Goal: Information Seeking & Learning: Check status

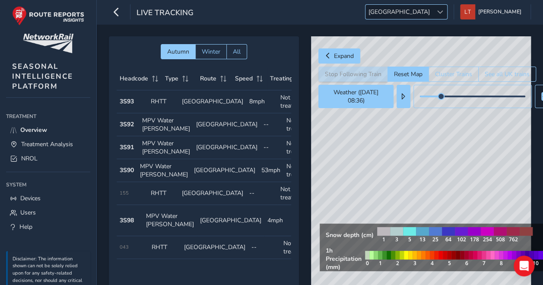
click at [433, 12] on span "[GEOGRAPHIC_DATA]" at bounding box center [399, 12] width 67 height 14
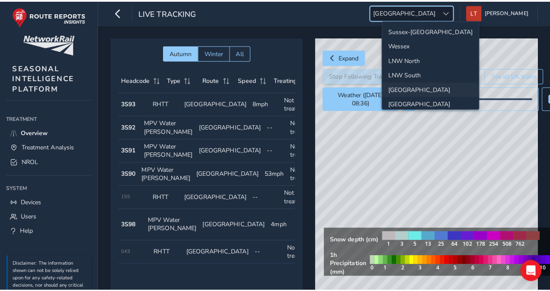
scroll to position [29, 0]
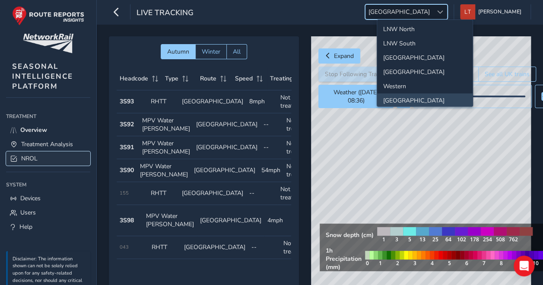
click at [29, 155] on span "NROL" at bounding box center [29, 158] width 16 height 8
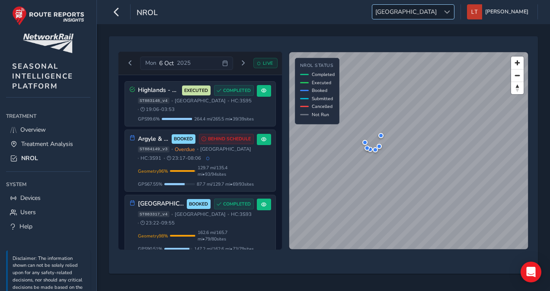
click at [440, 15] on span "[GEOGRAPHIC_DATA]" at bounding box center [405, 12] width 67 height 14
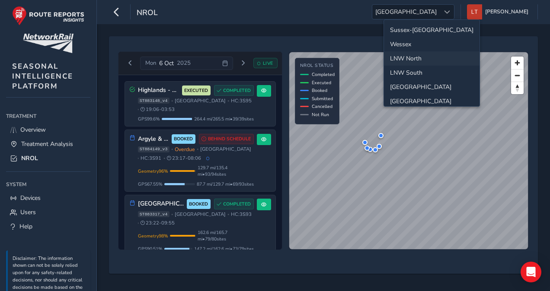
click at [428, 56] on li "LNW North" at bounding box center [432, 58] width 96 height 14
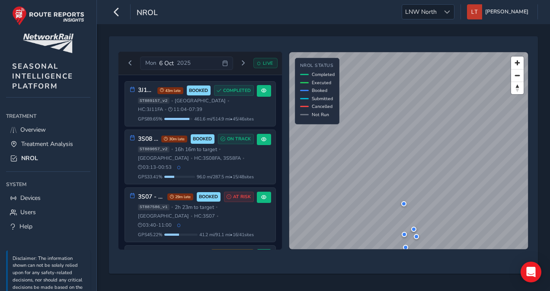
drag, startPoint x: 277, startPoint y: 150, endPoint x: 280, endPoint y: 168, distance: 17.5
click at [280, 168] on div "3J11 - COLAS Lancs & Cumbria 43m late BOOKED COMPLETED ST889157_v2 • [GEOGRAPHI…" at bounding box center [199, 162] width 163 height 175
click at [282, 145] on div "3J11 - COLAS Lancs & Cumbria 43m late BOOKED COMPLETED ST889157_v2 • [GEOGRAPHI…" at bounding box center [199, 162] width 163 height 175
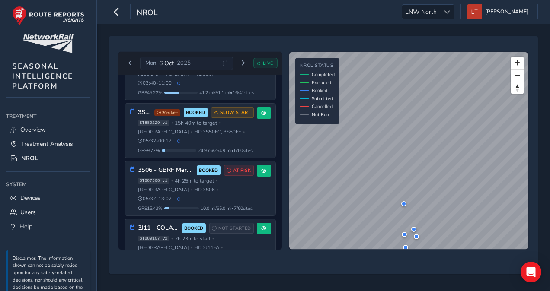
scroll to position [160, 0]
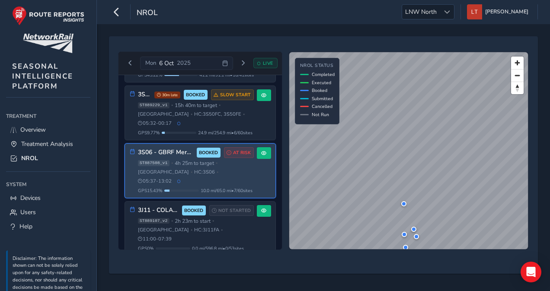
click at [220, 160] on div "ST887508_v1 • 4h 25m to target • [GEOGRAPHIC_DATA] • HC: 3S06 • 05:37 - 13:02" at bounding box center [196, 172] width 116 height 25
click at [166, 147] on div "3S06 - GBRF Merseyrail - AM Wirral BOOKED AT RISK ST887508_v1 • 4h 25m to targe…" at bounding box center [196, 170] width 116 height 46
click at [166, 149] on h3 "3S06 - GBRF Merseyrail - AM Wirral" at bounding box center [166, 152] width 56 height 7
click at [262, 151] on span at bounding box center [263, 153] width 5 height 5
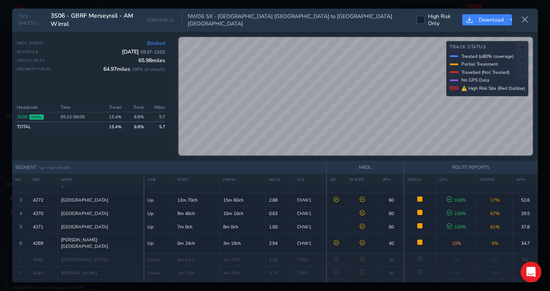
scroll to position [42, 0]
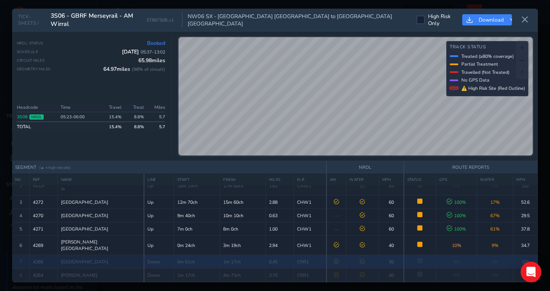
click at [409, 255] on td at bounding box center [420, 261] width 32 height 13
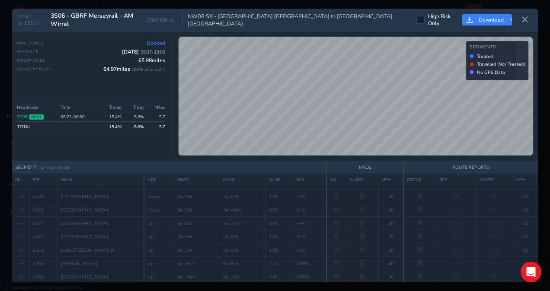
scroll to position [738, 0]
click at [521, 20] on icon at bounding box center [525, 20] width 8 height 8
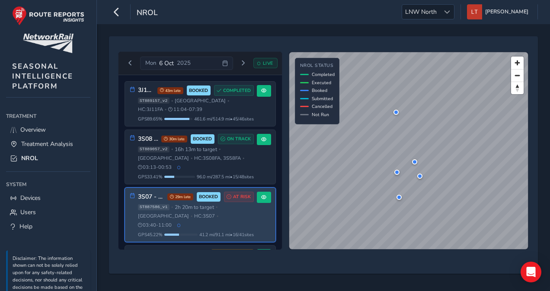
click at [204, 210] on div "3S07 - GBRF Merseyrail - AM Northern 29m late BOOKED AT RISK ST887586_v1 • 2h 2…" at bounding box center [196, 215] width 116 height 46
click at [197, 204] on span "2h 20m to target" at bounding box center [194, 207] width 39 height 7
click at [263, 192] on button at bounding box center [264, 198] width 14 height 12
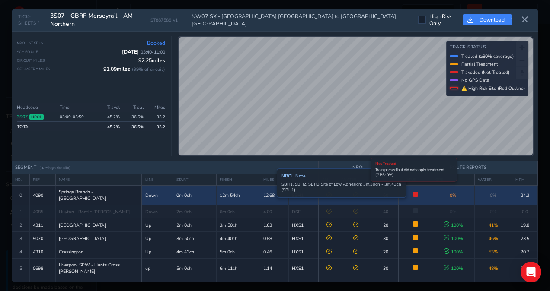
click at [413, 192] on span at bounding box center [415, 194] width 5 height 5
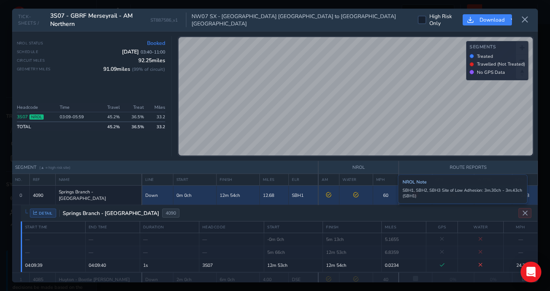
drag, startPoint x: 533, startPoint y: 175, endPoint x: 534, endPoint y: 196, distance: 21.6
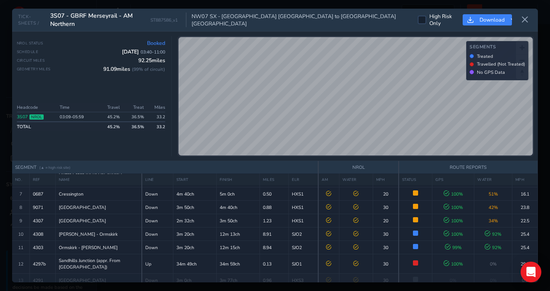
scroll to position [180, 0]
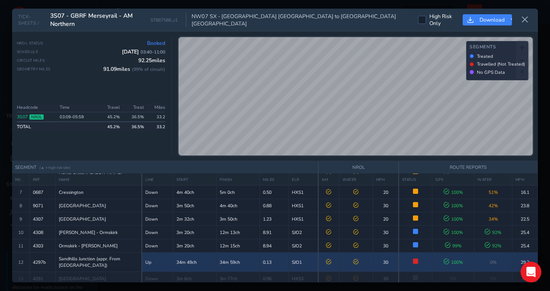
click at [416, 253] on td at bounding box center [416, 262] width 34 height 19
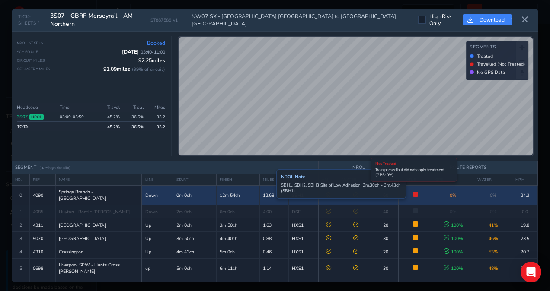
click at [413, 192] on span at bounding box center [415, 194] width 5 height 5
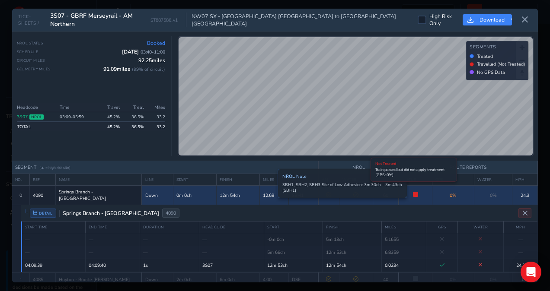
click at [414, 192] on span at bounding box center [415, 194] width 5 height 5
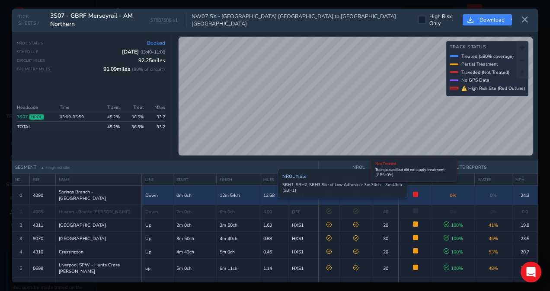
click at [414, 192] on span at bounding box center [415, 194] width 5 height 5
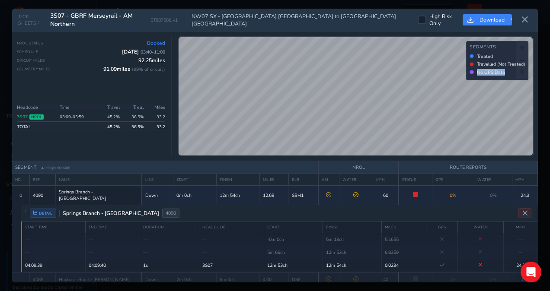
drag, startPoint x: 477, startPoint y: 70, endPoint x: 505, endPoint y: 77, distance: 28.5
click at [505, 77] on div "Segments Treated Travelled (Not Treated) No GPS Data" at bounding box center [497, 60] width 62 height 39
click at [424, 205] on div "DETAIL Springs Branch - [GEOGRAPHIC_DATA] 4090" at bounding box center [279, 213] width 517 height 16
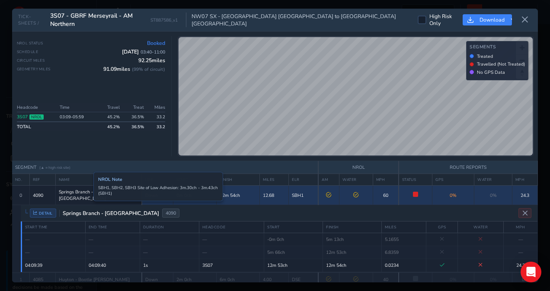
click at [87, 194] on span "Springs Branch - [GEOGRAPHIC_DATA]" at bounding box center [99, 195] width 80 height 13
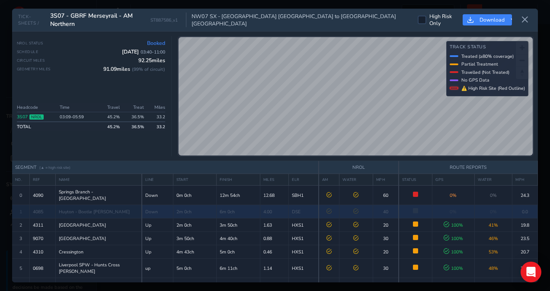
click at [115, 209] on div "Huyton - Bootle [PERSON_NAME]" at bounding box center [99, 212] width 80 height 6
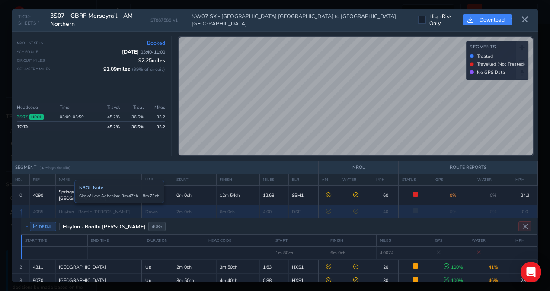
click at [68, 209] on span "Huyton - Bootle [PERSON_NAME]" at bounding box center [94, 212] width 71 height 6
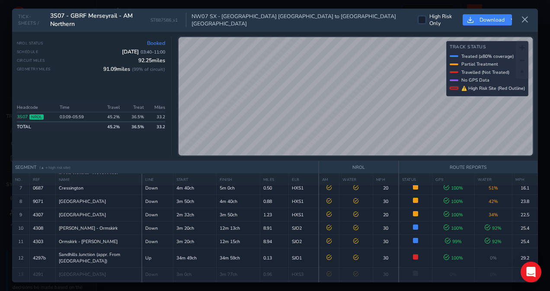
scroll to position [117, 0]
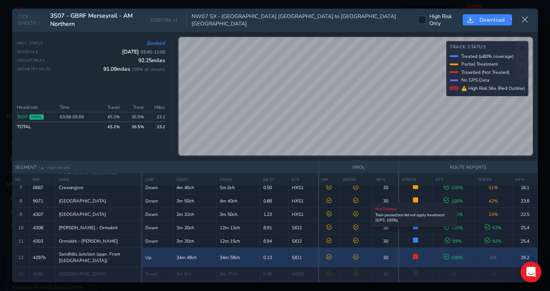
click at [413, 254] on span at bounding box center [415, 256] width 5 height 5
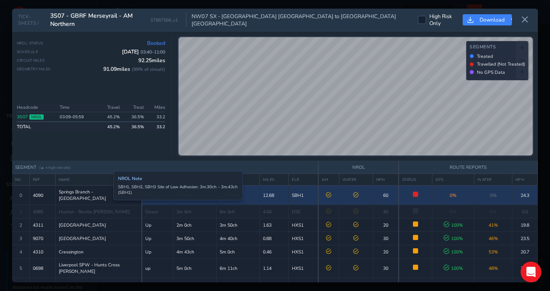
click at [107, 195] on span "Springs Branch - [GEOGRAPHIC_DATA]" at bounding box center [99, 195] width 80 height 13
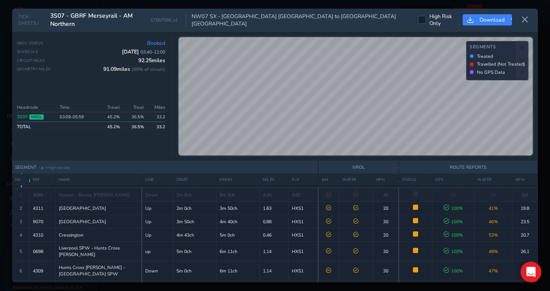
scroll to position [88, 0]
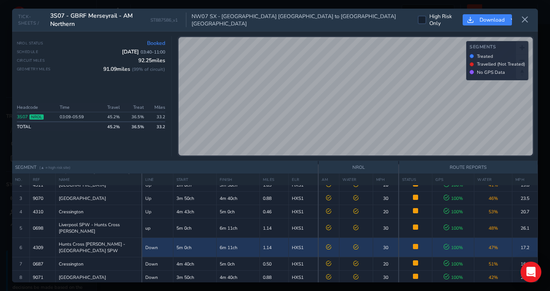
click at [413, 244] on span at bounding box center [415, 246] width 5 height 5
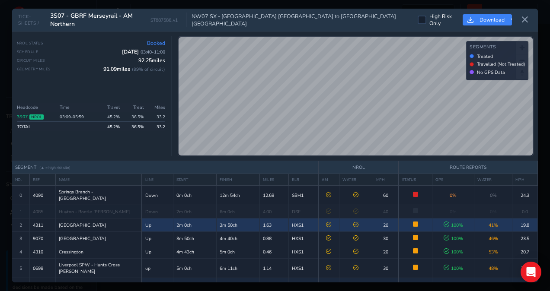
click at [326, 222] on icon at bounding box center [328, 224] width 5 height 5
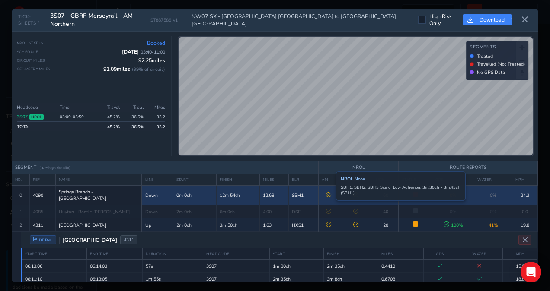
click at [329, 193] on icon at bounding box center [328, 194] width 5 height 5
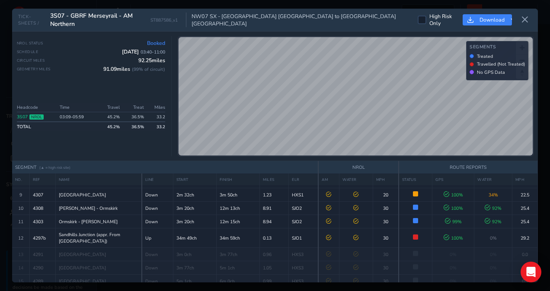
scroll to position [202, 0]
drag, startPoint x: 539, startPoint y: 207, endPoint x: 537, endPoint y: 234, distance: 26.9
click at [537, 234] on div "TICK-SHEETS / 3S07 - GBRF Merseyrail - AM Northern ST887586_v1 NW07 SX - [GEOGR…" at bounding box center [275, 145] width 550 height 291
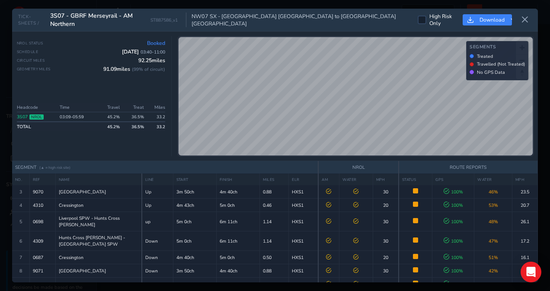
scroll to position [112, 0]
